Goal: Task Accomplishment & Management: Complete application form

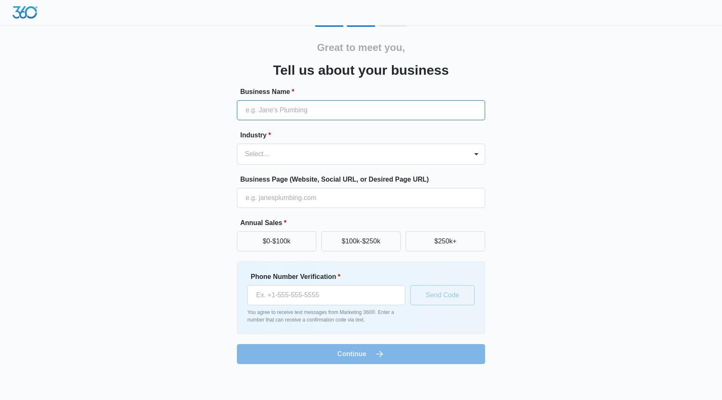
click at [325, 110] on input "Business Name *" at bounding box center [361, 110] width 248 height 20
type input "Chronicle Designs Co"
click at [304, 161] on div "Select..." at bounding box center [352, 154] width 231 height 20
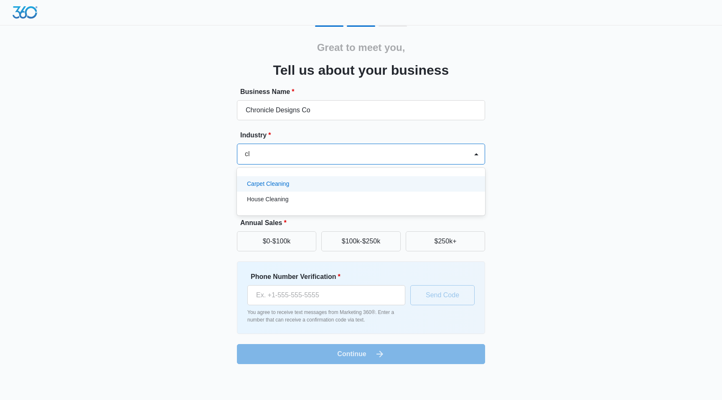
type input "c"
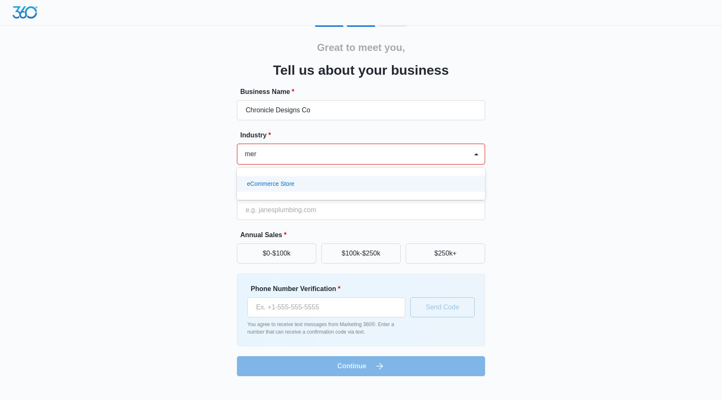
type input "me"
click at [295, 184] on div "eCommerce Store" at bounding box center [360, 184] width 226 height 9
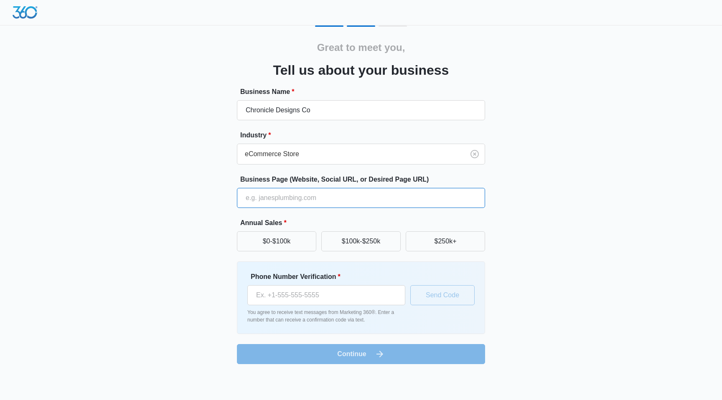
click at [279, 201] on input "Business Page (Website, Social URL, or Desired Page URL)" at bounding box center [361, 198] width 248 height 20
paste input "https://chronicledesignsco.etsy.com"
type input "https://chronicledesignsco.etsy.com"
click at [271, 243] on button "$0-$100k" at bounding box center [276, 241] width 79 height 20
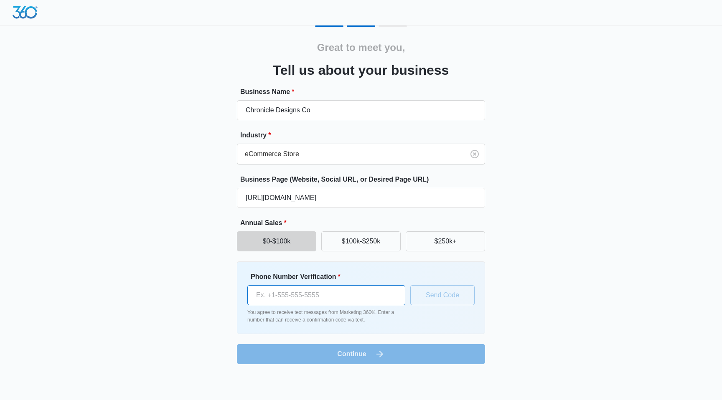
click at [285, 296] on input "Phone Number Verification *" at bounding box center [326, 295] width 158 height 20
type input "(408) 981-1500"
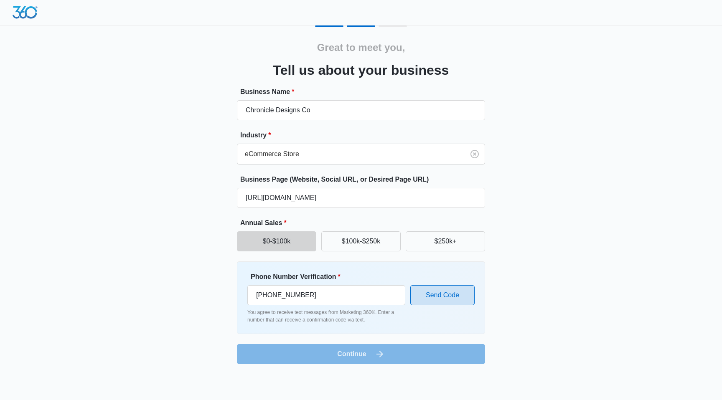
click at [459, 297] on button "Send Code" at bounding box center [442, 295] width 64 height 20
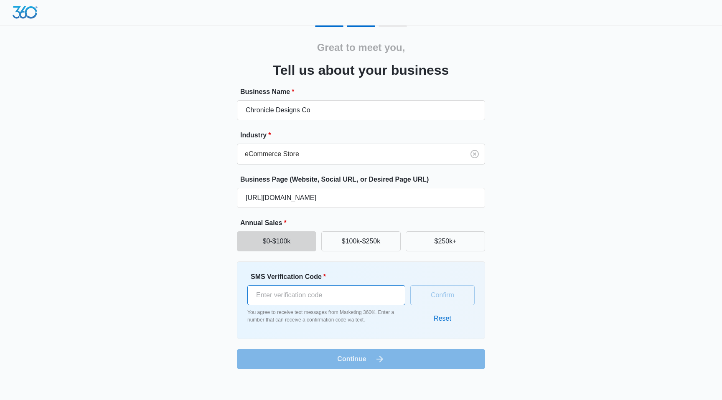
click at [291, 298] on input "SMS Verification Code *" at bounding box center [326, 295] width 158 height 20
type input "898266"
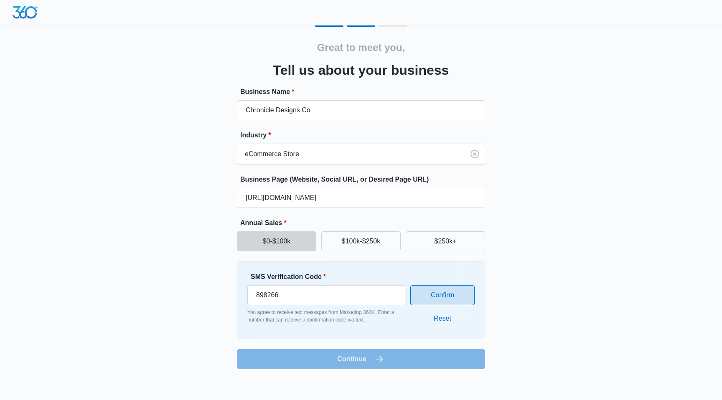
click at [457, 297] on button "Confirm" at bounding box center [442, 295] width 64 height 20
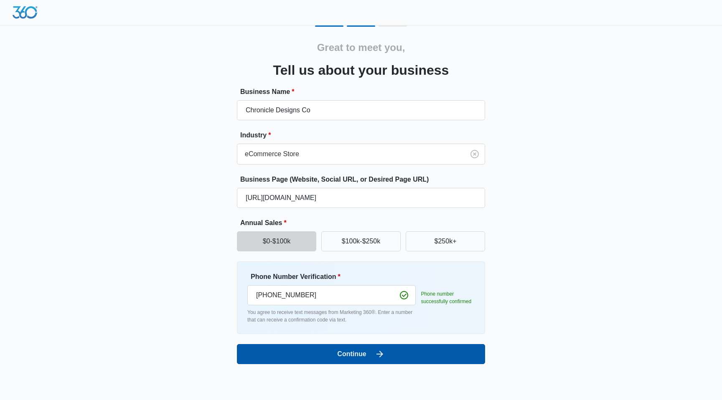
click at [370, 359] on button "Continue" at bounding box center [361, 354] width 248 height 20
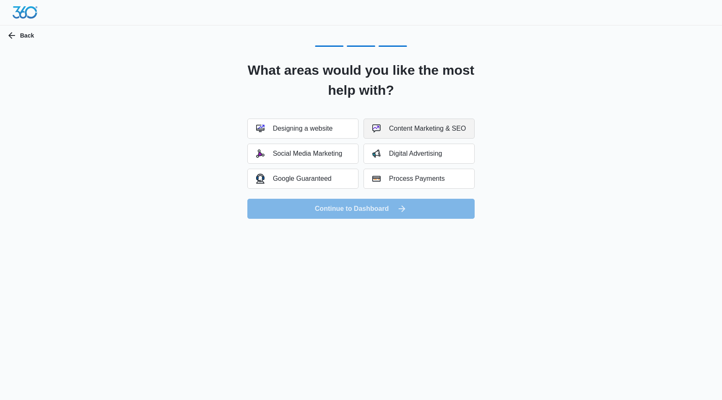
click at [411, 128] on div "Content Marketing & SEO" at bounding box center [419, 128] width 94 height 8
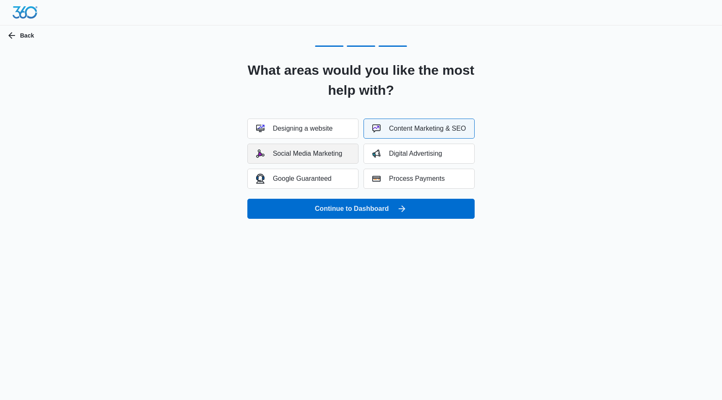
click at [325, 154] on div "Social Media Marketing" at bounding box center [299, 154] width 86 height 8
click at [452, 152] on button "Digital Advertising" at bounding box center [418, 154] width 111 height 20
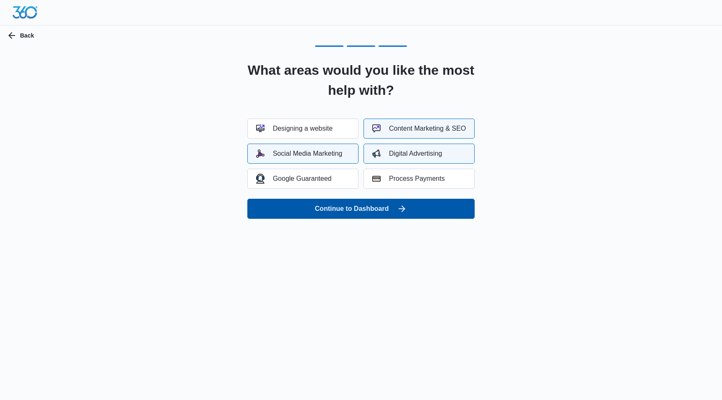
click at [391, 209] on button "Continue to Dashboard" at bounding box center [360, 209] width 227 height 20
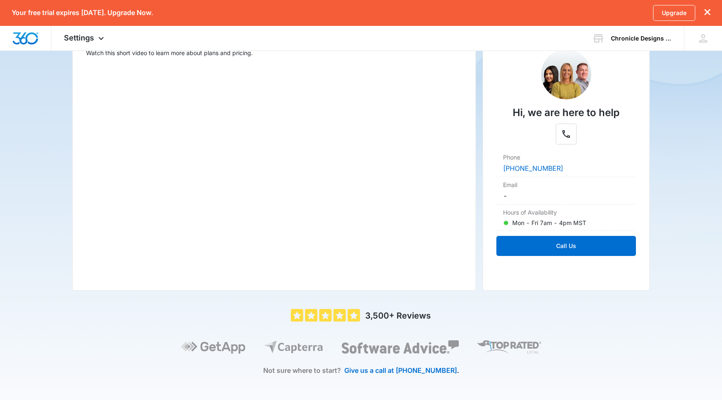
scroll to position [148, 0]
